Goal: Navigation & Orientation: Find specific page/section

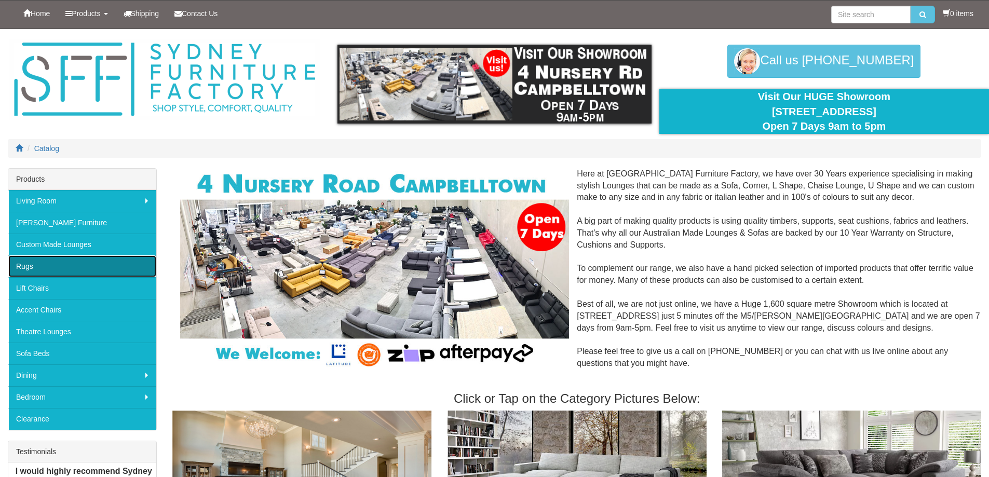
click at [108, 255] on link "Rugs" at bounding box center [82, 266] width 148 height 22
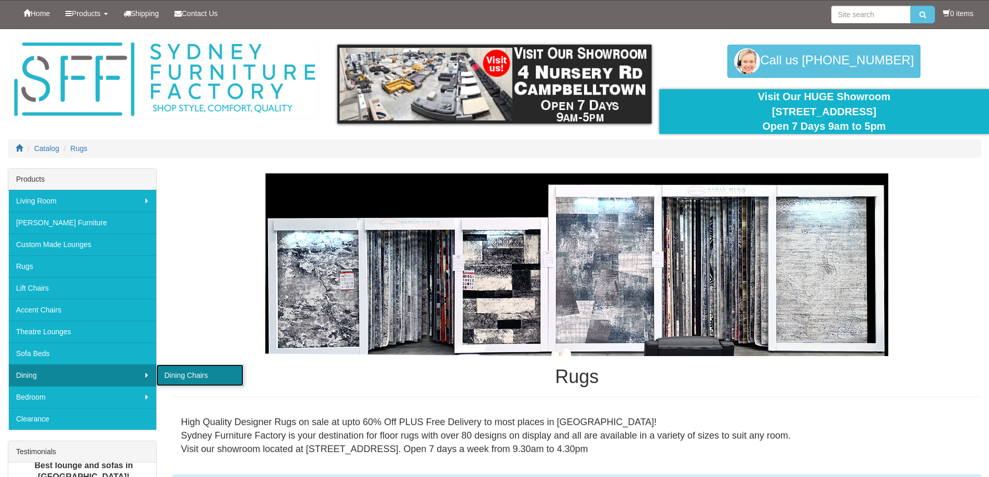
click at [214, 371] on link "Dining Chairs" at bounding box center [199, 375] width 87 height 22
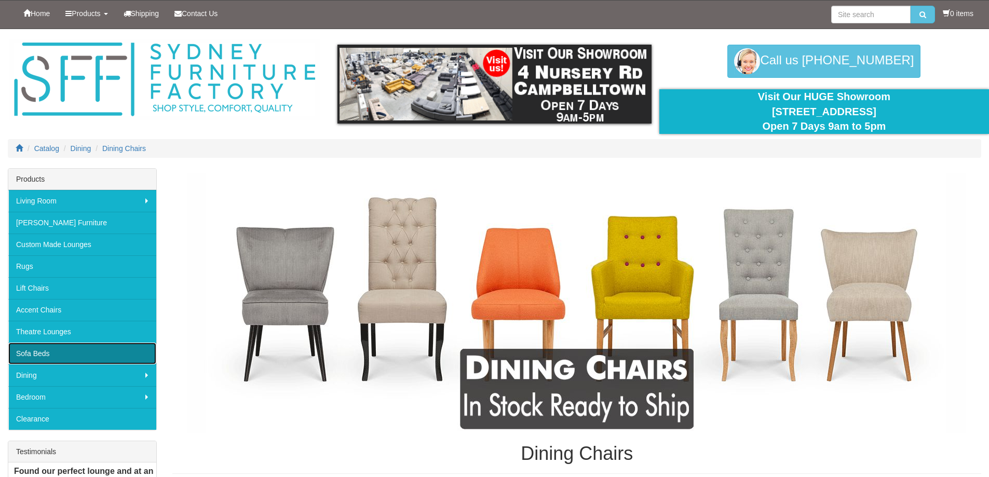
click at [91, 354] on link "Sofa Beds" at bounding box center [82, 354] width 148 height 22
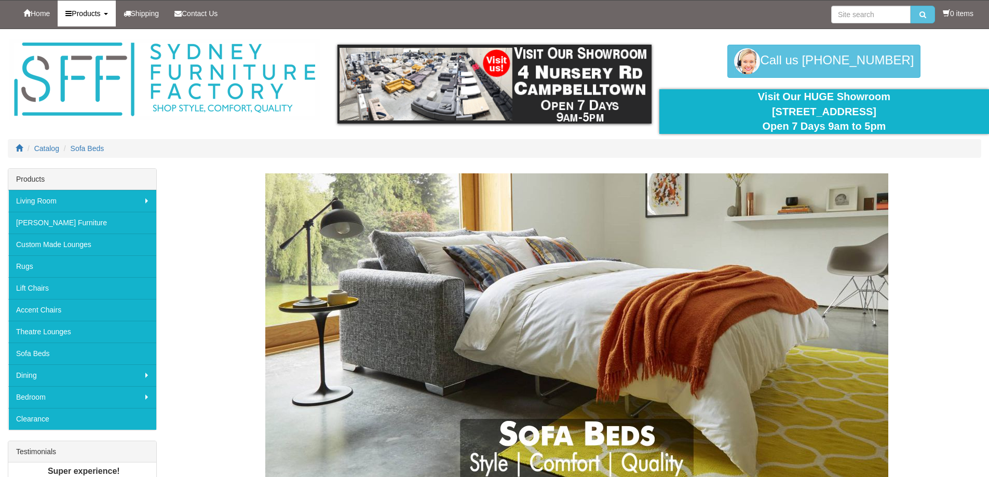
click at [106, 17] on link "Products" at bounding box center [87, 14] width 58 height 26
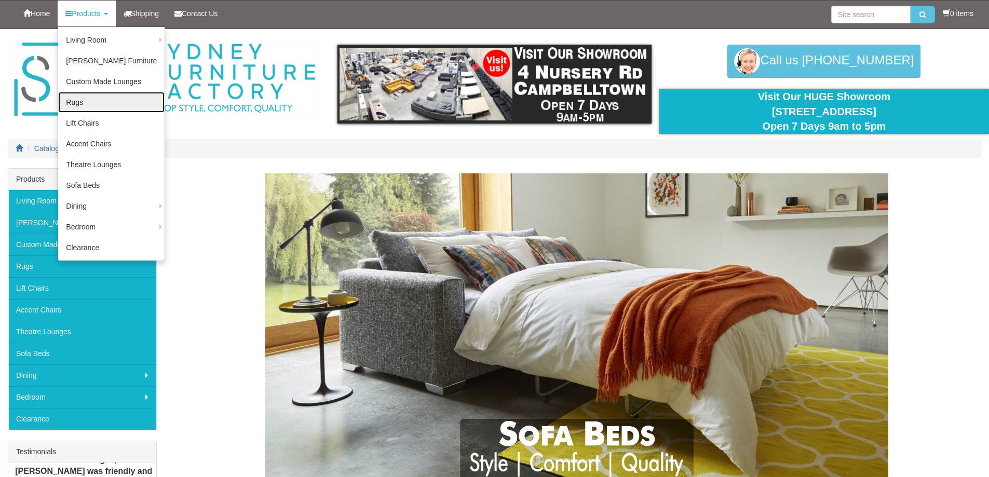
click at [114, 102] on link "Rugs" at bounding box center [111, 102] width 106 height 21
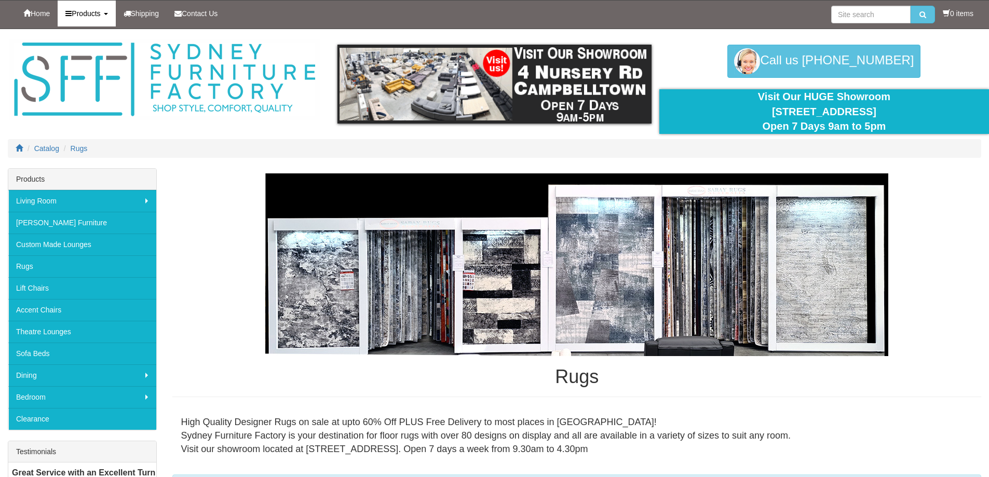
click at [100, 24] on link "Products" at bounding box center [87, 14] width 58 height 26
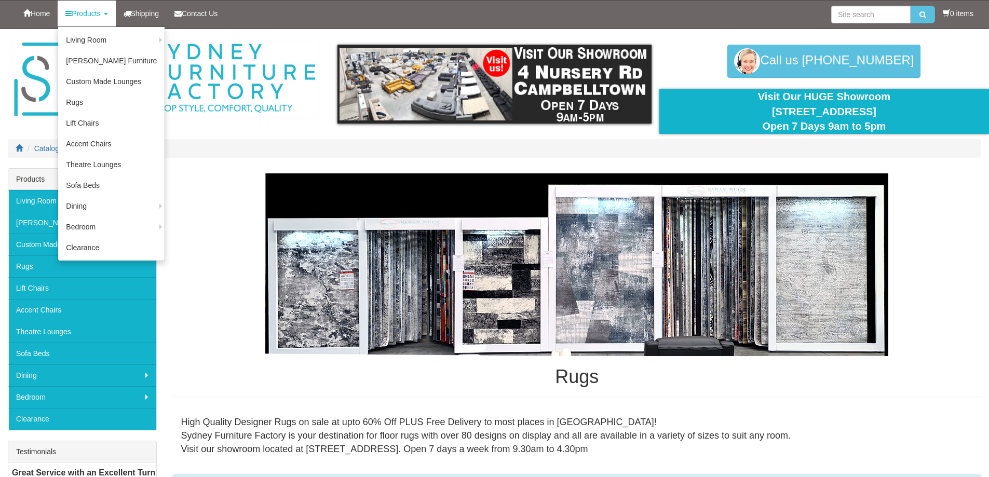
click at [100, 23] on link "Products" at bounding box center [87, 14] width 58 height 26
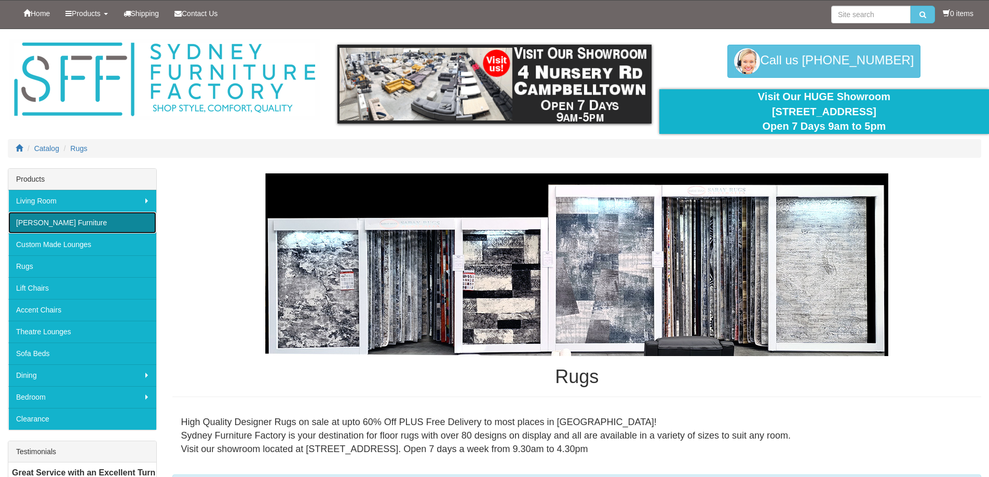
click at [115, 217] on link "[PERSON_NAME] Furniture" at bounding box center [82, 223] width 148 height 22
